Goal: Task Accomplishment & Management: Manage account settings

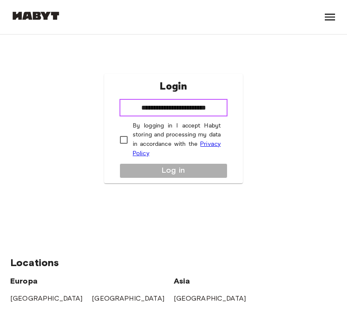
type input "**********"
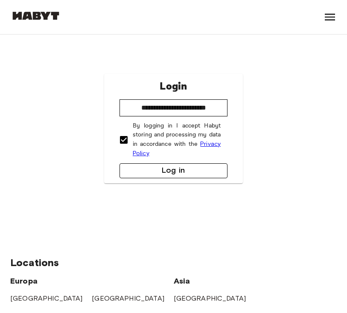
click at [160, 169] on button "Log in" at bounding box center [173, 170] width 108 height 15
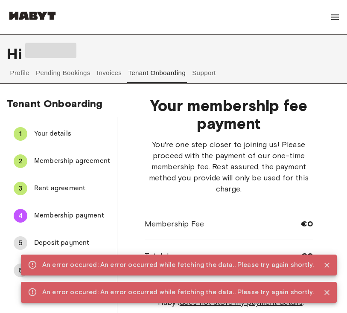
click at [329, 267] on icon "Close" at bounding box center [327, 265] width 9 height 9
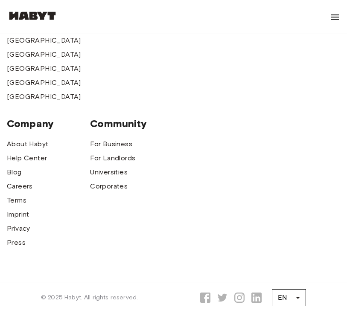
scroll to position [17, 0]
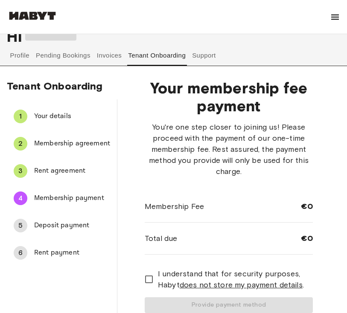
click at [64, 56] on button "Pending Bookings" at bounding box center [63, 55] width 57 height 20
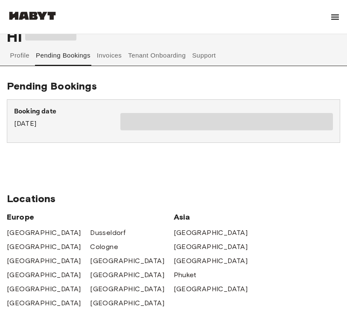
click at [105, 55] on button "Invoices" at bounding box center [109, 55] width 27 height 20
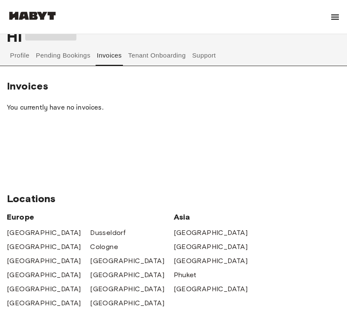
click at [163, 55] on button "Tenant Onboarding" at bounding box center [157, 55] width 60 height 20
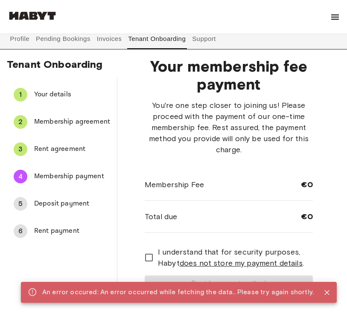
scroll to position [41, 0]
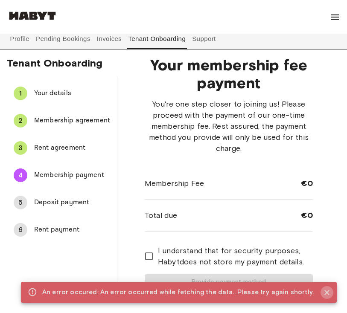
click at [327, 292] on icon "Close" at bounding box center [326, 292] width 5 height 5
